Goal: Information Seeking & Learning: Learn about a topic

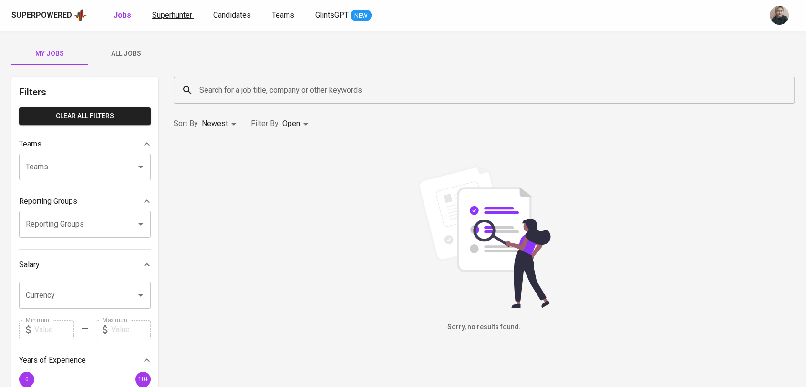
click at [152, 16] on span "Superhunter" at bounding box center [172, 14] width 40 height 9
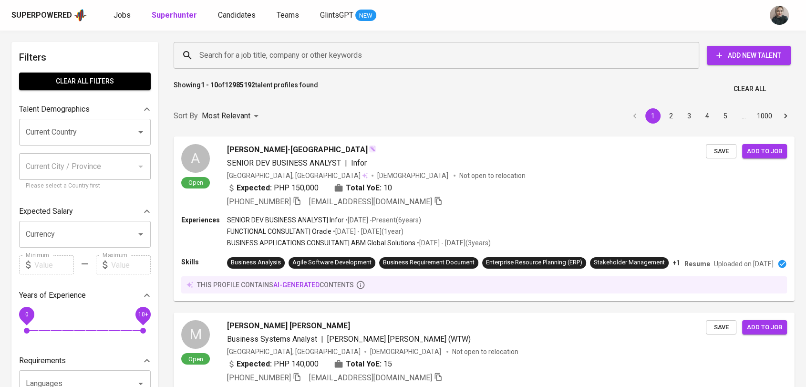
click at [123, 22] on div "Superpowered Jobs Superhunter Candidates Teams GlintsGPT NEW" at bounding box center [387, 15] width 753 height 14
click at [117, 15] on span "Jobs" at bounding box center [122, 14] width 17 height 9
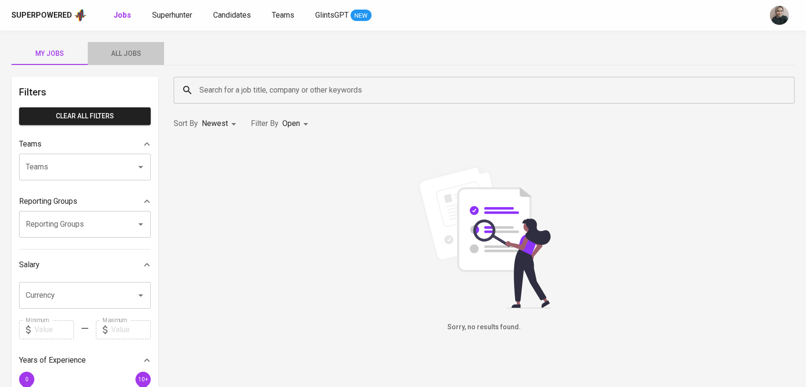
click at [130, 56] on span "All Jobs" at bounding box center [126, 54] width 65 height 12
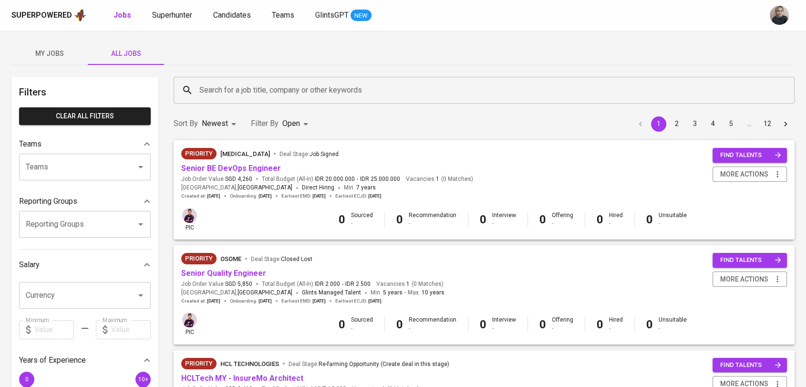
click at [263, 94] on input "Search for a job title, company or other keywords" at bounding box center [486, 90] width 579 height 18
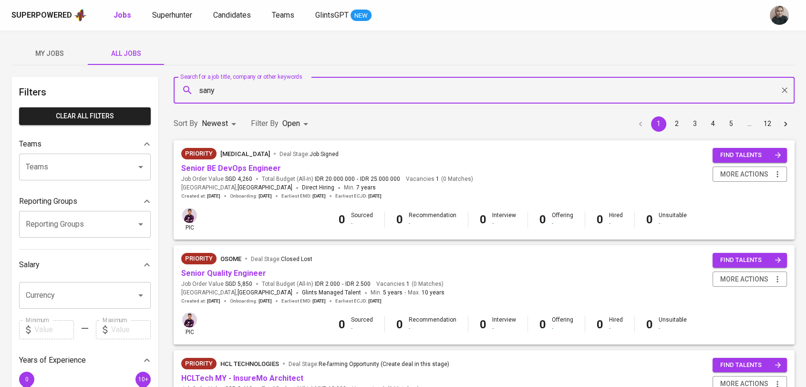
type input "sany"
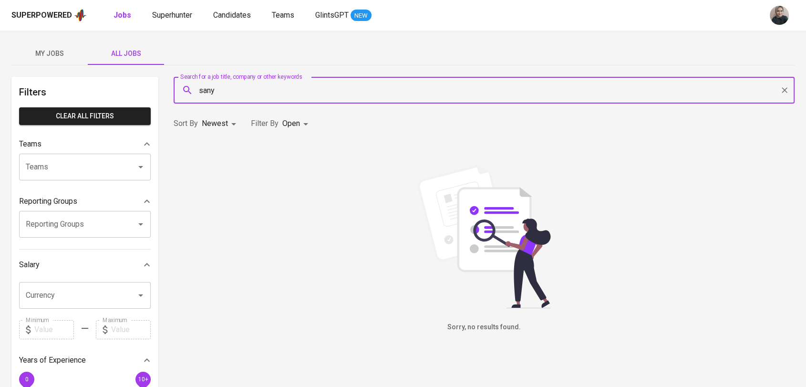
click at [303, 126] on body "Superpowered Jobs Superhunter Candidates Teams GlintsGPT NEW My Jobs All Jobs F…" at bounding box center [403, 325] width 806 height 651
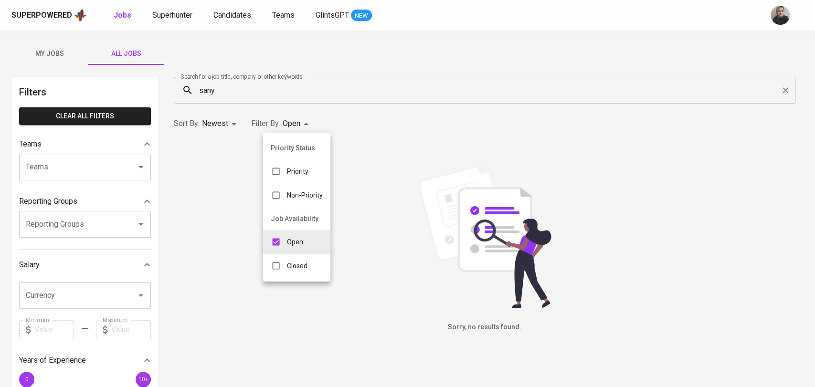
click at [294, 271] on div "Closed" at bounding box center [289, 266] width 52 height 18
type input "OPEN,CLOSE"
checkbox input "true"
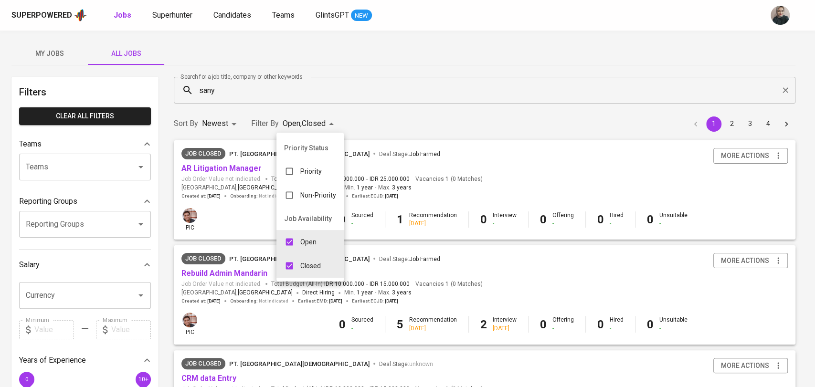
click at [290, 245] on input "checkbox" at bounding box center [289, 242] width 18 height 18
checkbox input "false"
type input "CLOSE"
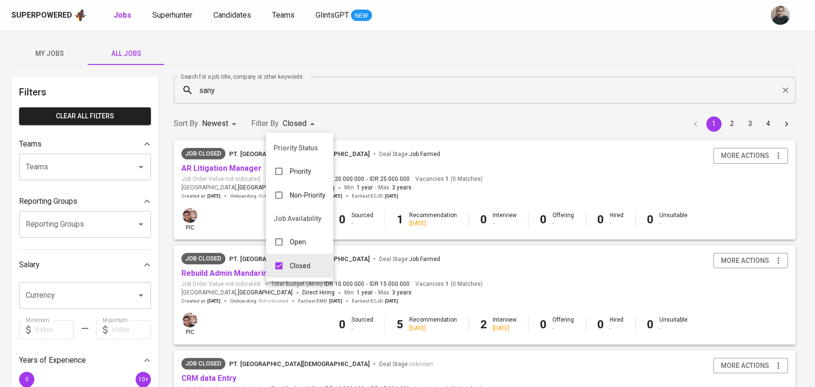
click at [394, 109] on div at bounding box center [407, 193] width 815 height 387
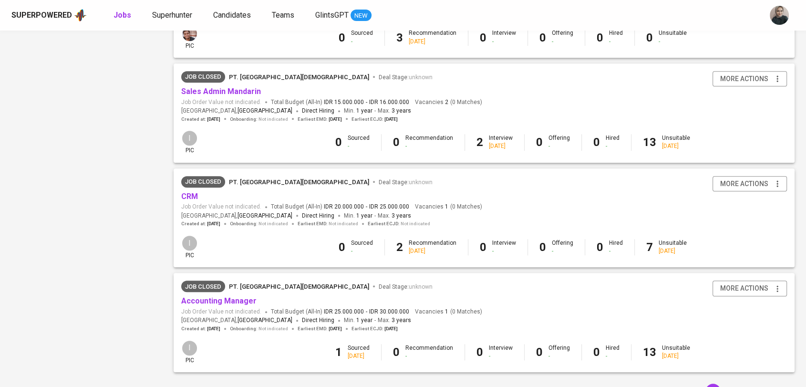
scroll to position [865, 0]
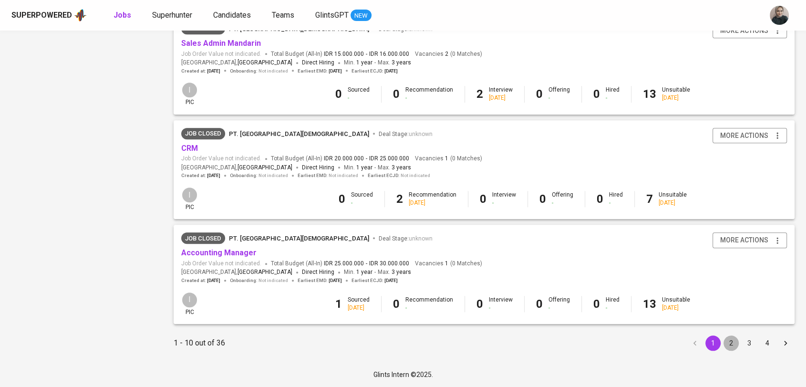
click at [730, 341] on button "2" at bounding box center [731, 342] width 15 height 15
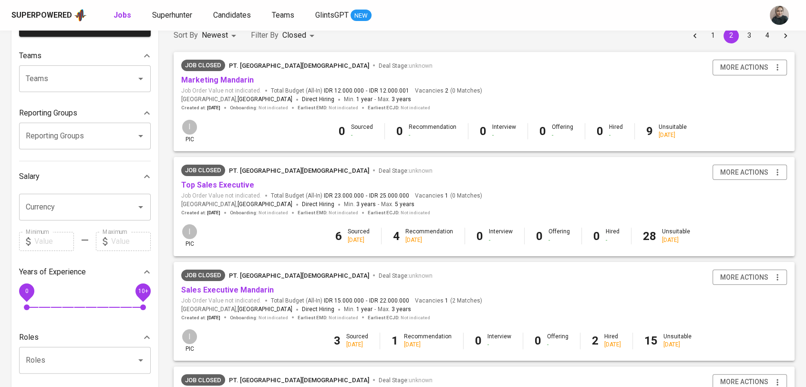
scroll to position [93, 0]
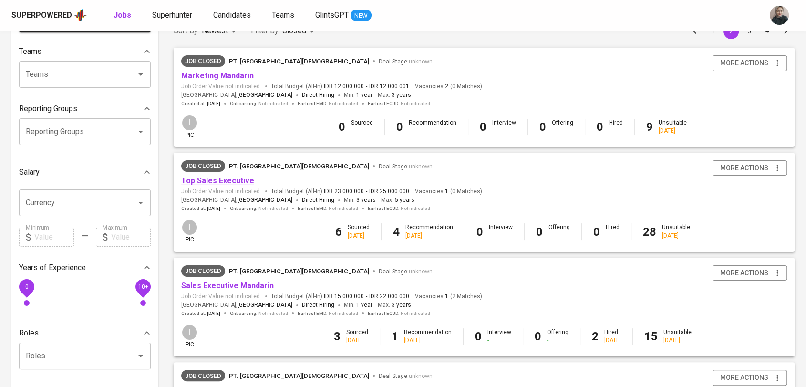
click at [243, 184] on link "Top Sales Executive" at bounding box center [217, 180] width 73 height 9
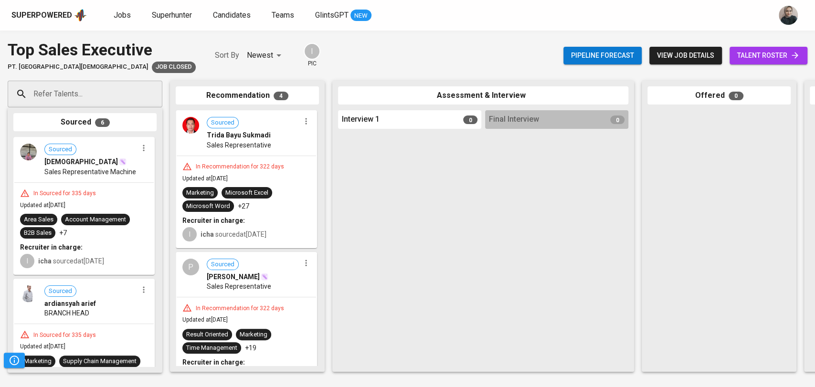
scroll to position [0, 322]
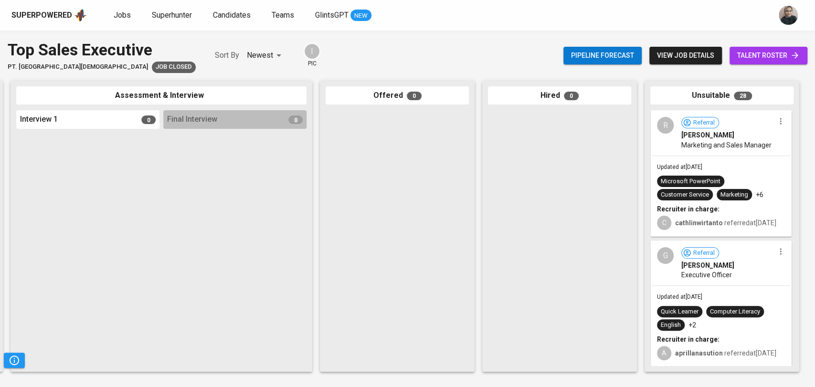
click at [712, 95] on div "Unsuitable 28" at bounding box center [721, 95] width 143 height 19
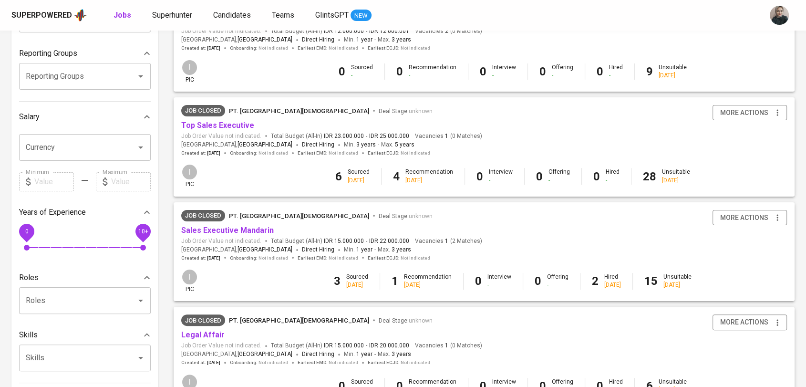
scroll to position [157, 0]
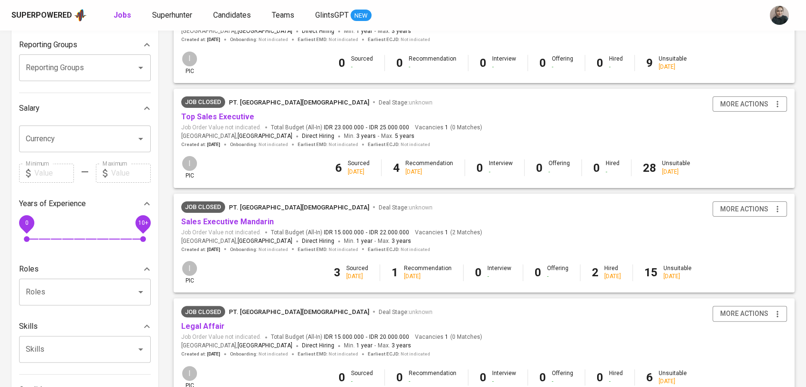
click at [241, 112] on span "Top Sales Executive" at bounding box center [217, 117] width 73 height 11
click at [229, 114] on link "Top Sales Executive" at bounding box center [217, 116] width 73 height 9
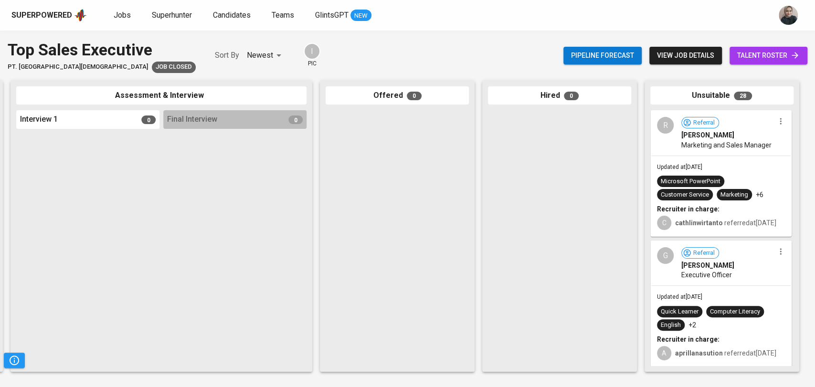
click at [428, 9] on div "Superpowered Jobs Superhunter Candidates Teams GlintsGPT NEW" at bounding box center [391, 15] width 761 height 14
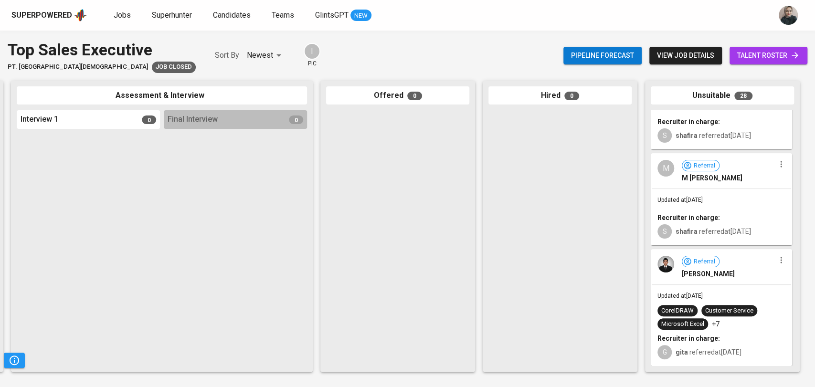
scroll to position [3281, 0]
